Goal: Find specific page/section: Find specific page/section

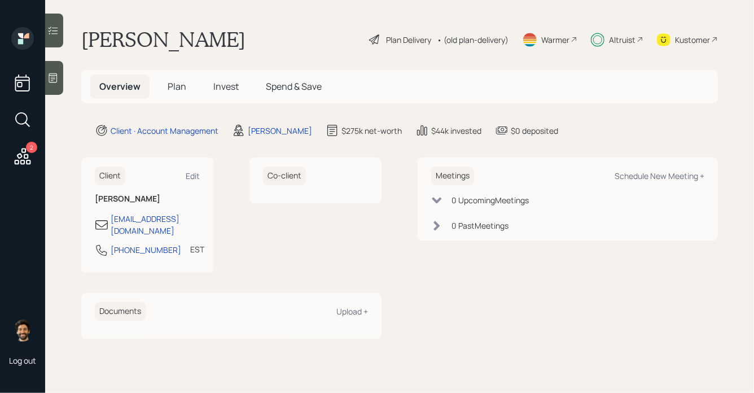
click at [464, 45] on div "• (old plan-delivery)" at bounding box center [473, 40] width 72 height 12
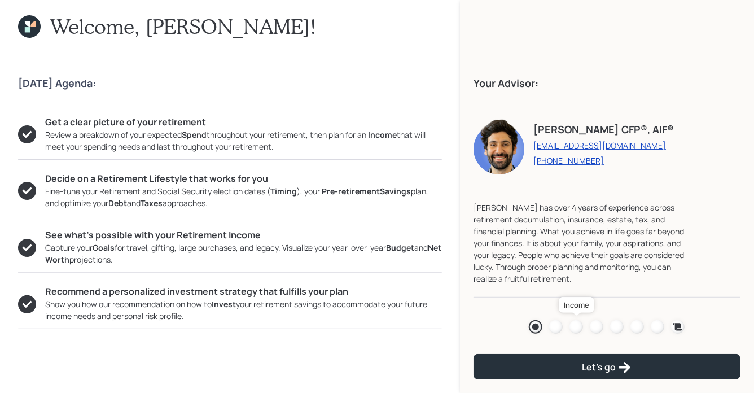
click at [572, 325] on div at bounding box center [576, 327] width 14 height 14
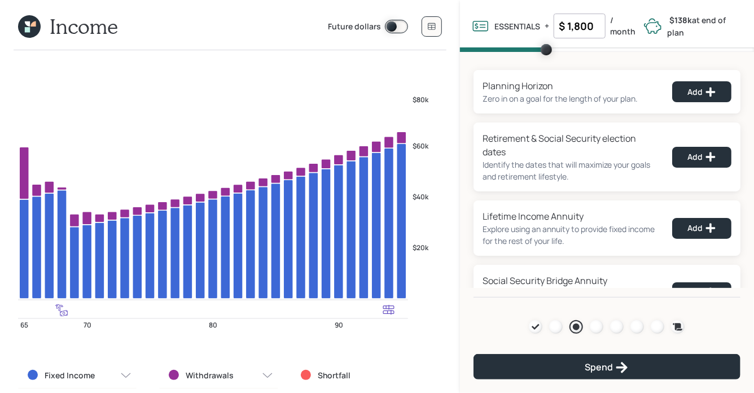
click at [23, 28] on icon at bounding box center [29, 26] width 23 height 23
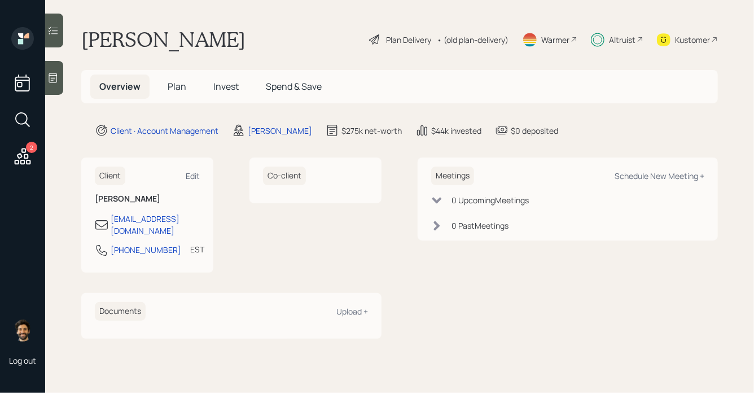
click at [172, 86] on span "Plan" at bounding box center [177, 86] width 19 height 12
